Goal: Task Accomplishment & Management: Complete application form

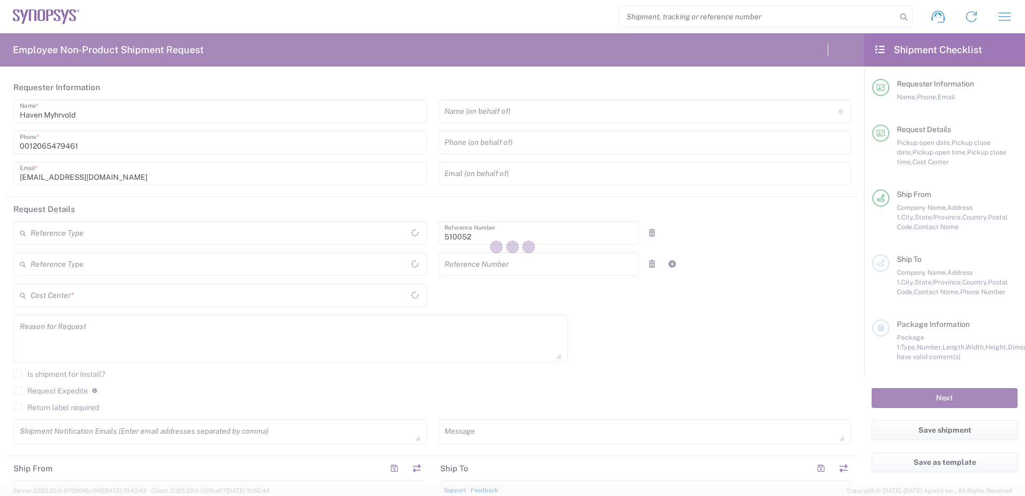
type input "Department"
type input "US01, SG, NVM, R&D 510052"
type input "[US_STATE]"
type input "[GEOGRAPHIC_DATA]"
type input "Delivered at Place"
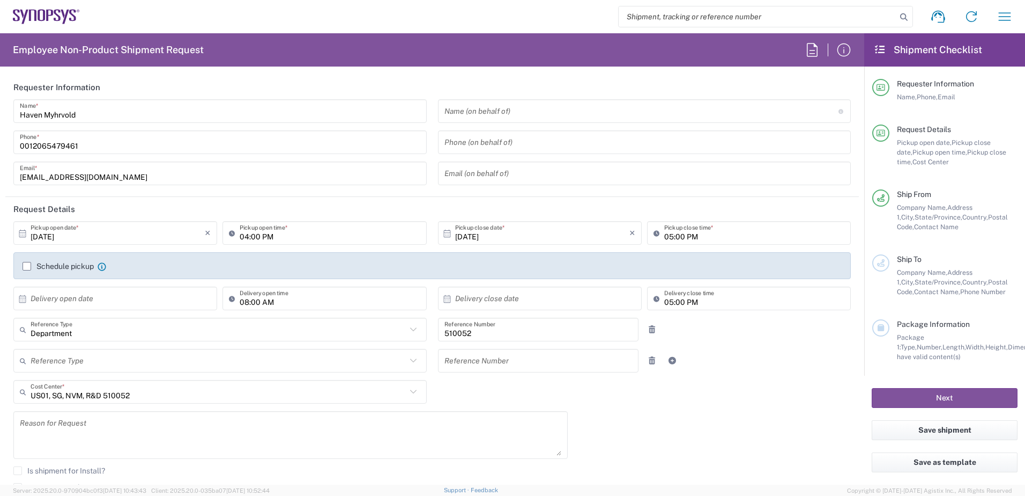
type input "[GEOGRAPHIC_DATA]"
